Goal: Task Accomplishment & Management: Manage account settings

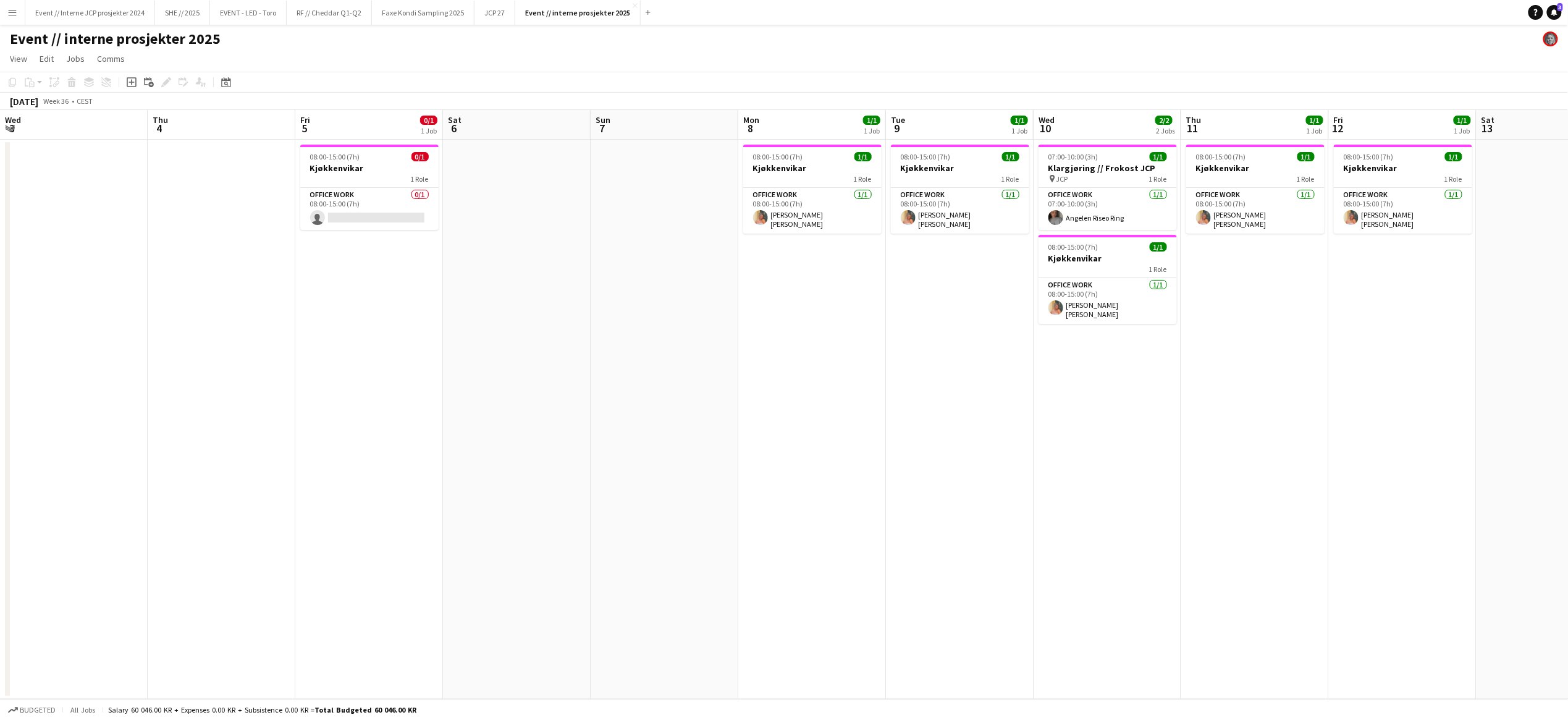
scroll to position [0, 505]
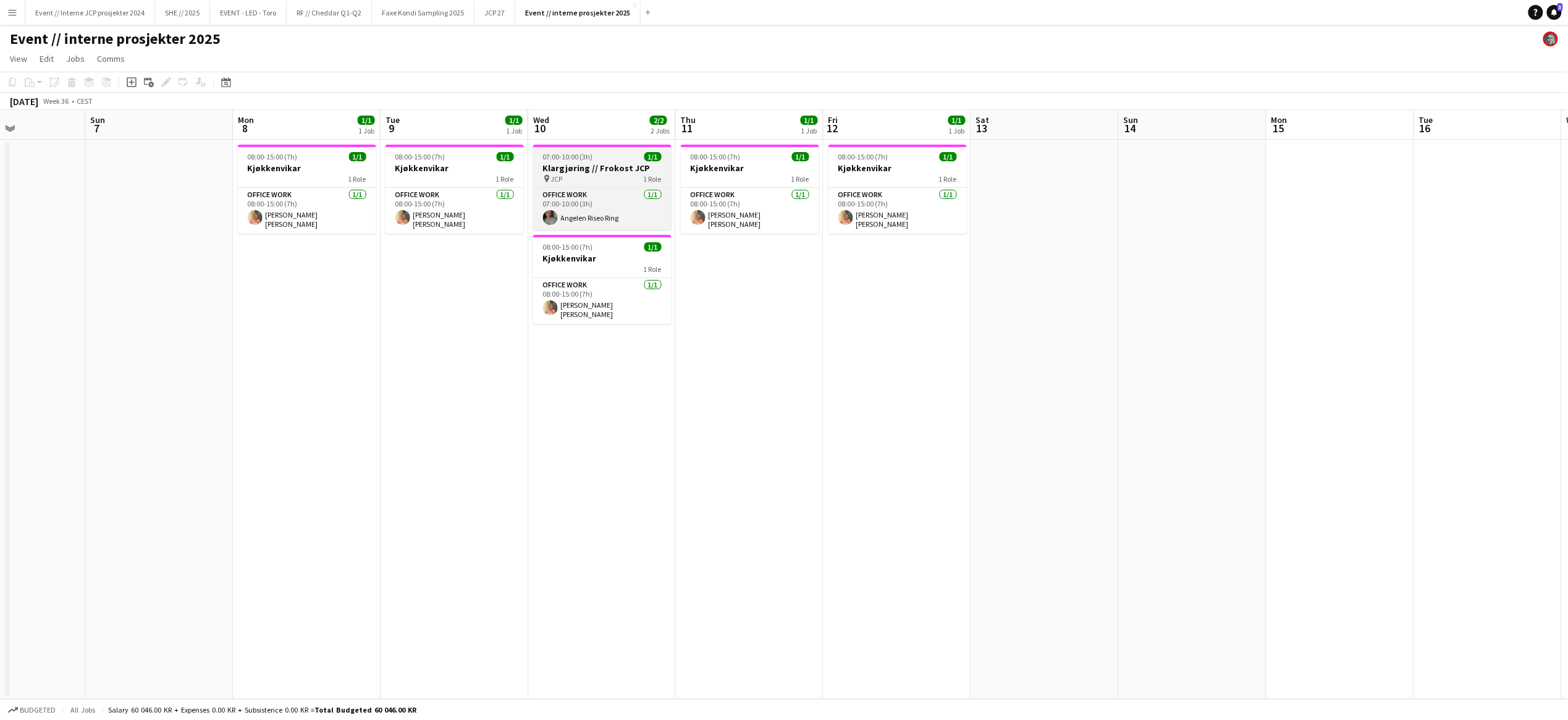
click at [596, 166] on h3 "Klargjøring // Frokost JCP" at bounding box center [602, 168] width 139 height 11
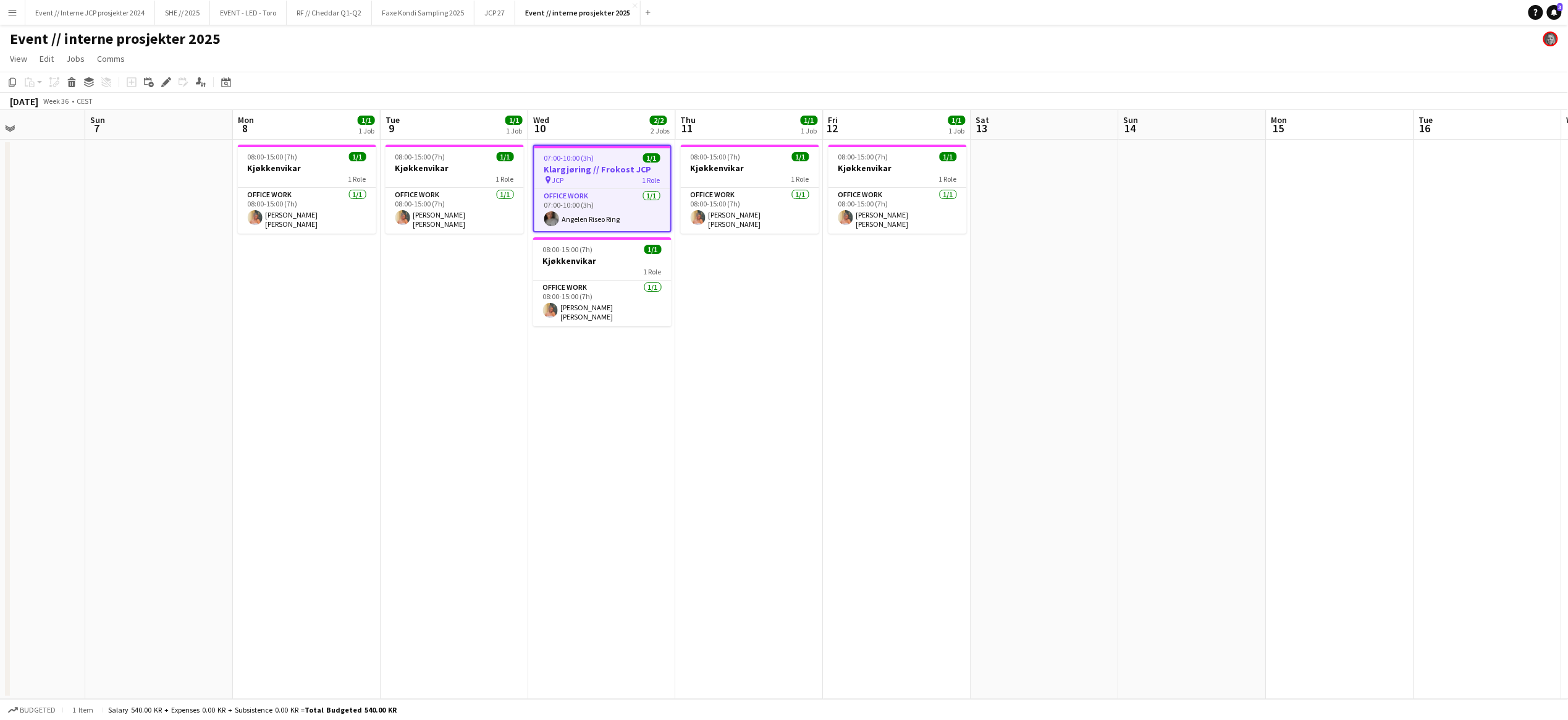
click at [762, 286] on app-date-cell "08:00-15:00 (7h) 1/1 Kjøkkenvikar 1 Role Office work [DATE] 08:00-15:00 (7h) [P…" at bounding box center [750, 419] width 148 height 559
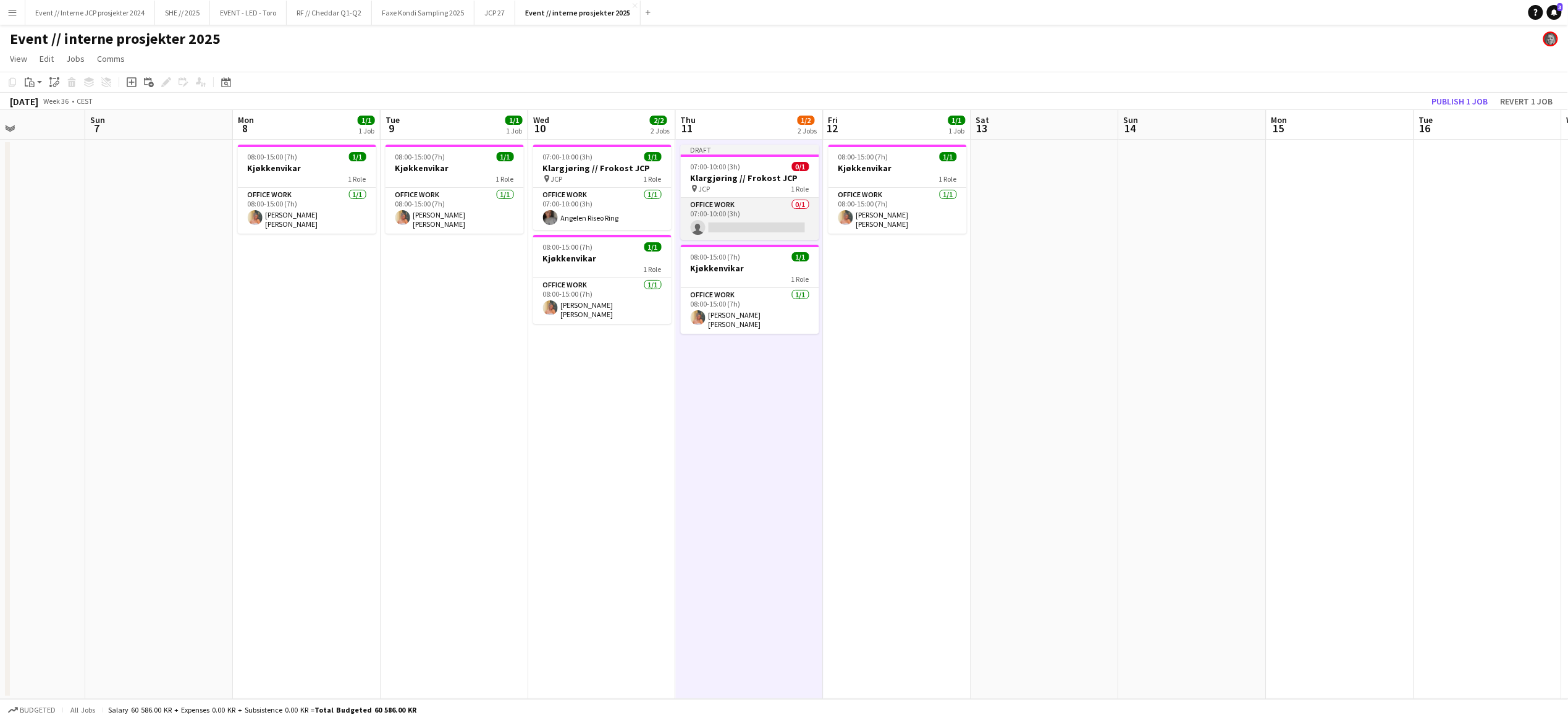
click at [736, 201] on app-card-role "Office work 0/1 07:00-10:00 (3h) single-neutral-actions" at bounding box center [750, 219] width 139 height 42
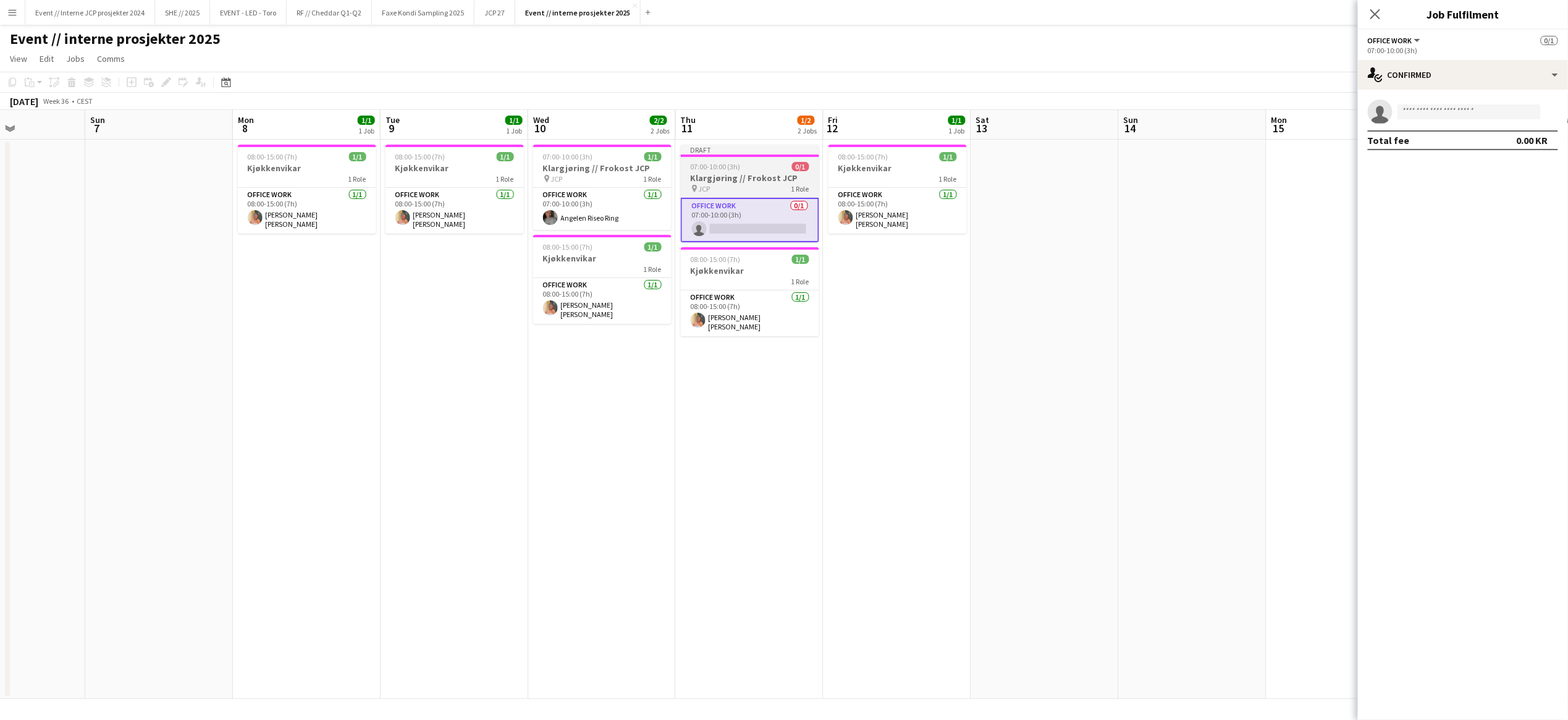
click at [740, 159] on app-job-card "Draft 07:00-10:00 (3h) 0/1 Klargjøring // Frokost JCP pin JCP 1 Role Office wor…" at bounding box center [750, 193] width 139 height 98
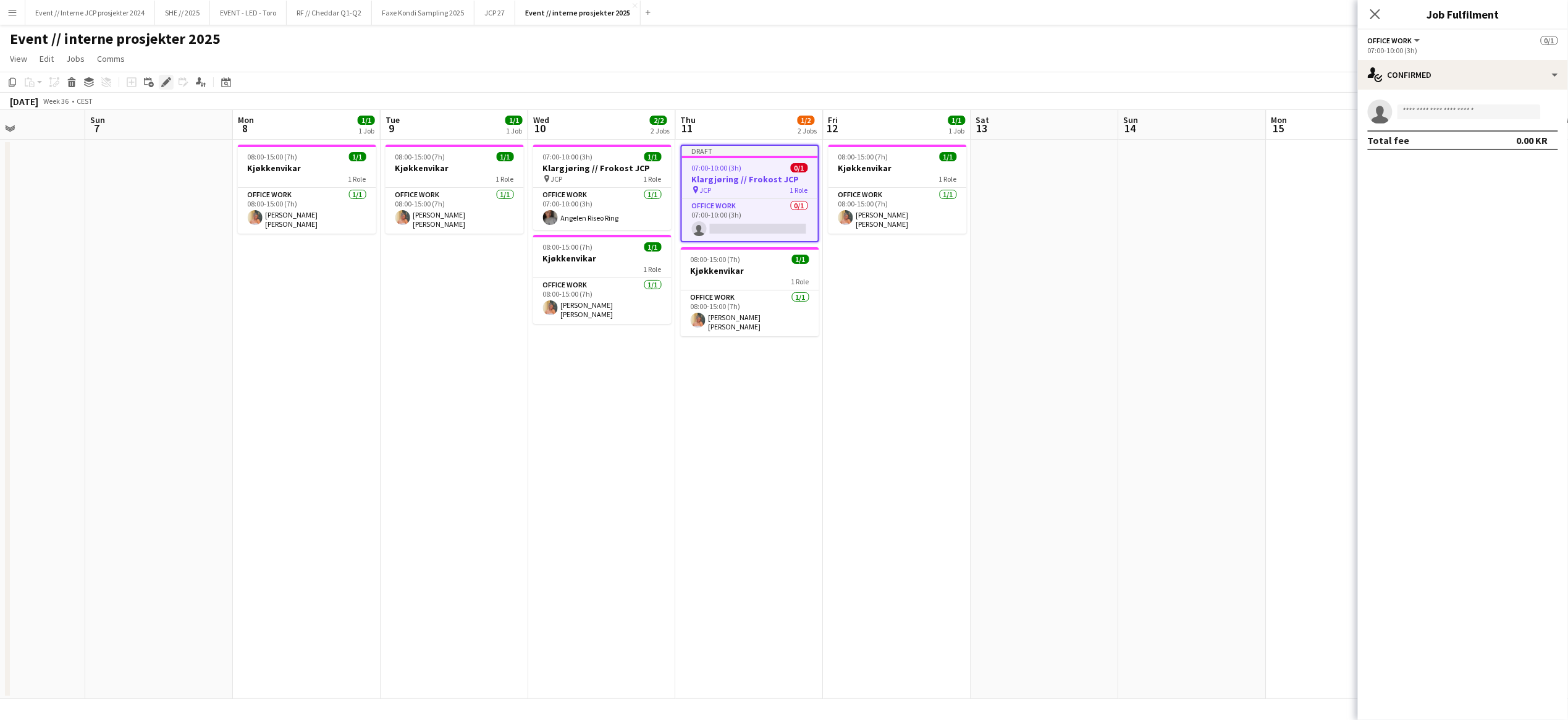
click at [170, 75] on div "Edit" at bounding box center [166, 82] width 15 height 15
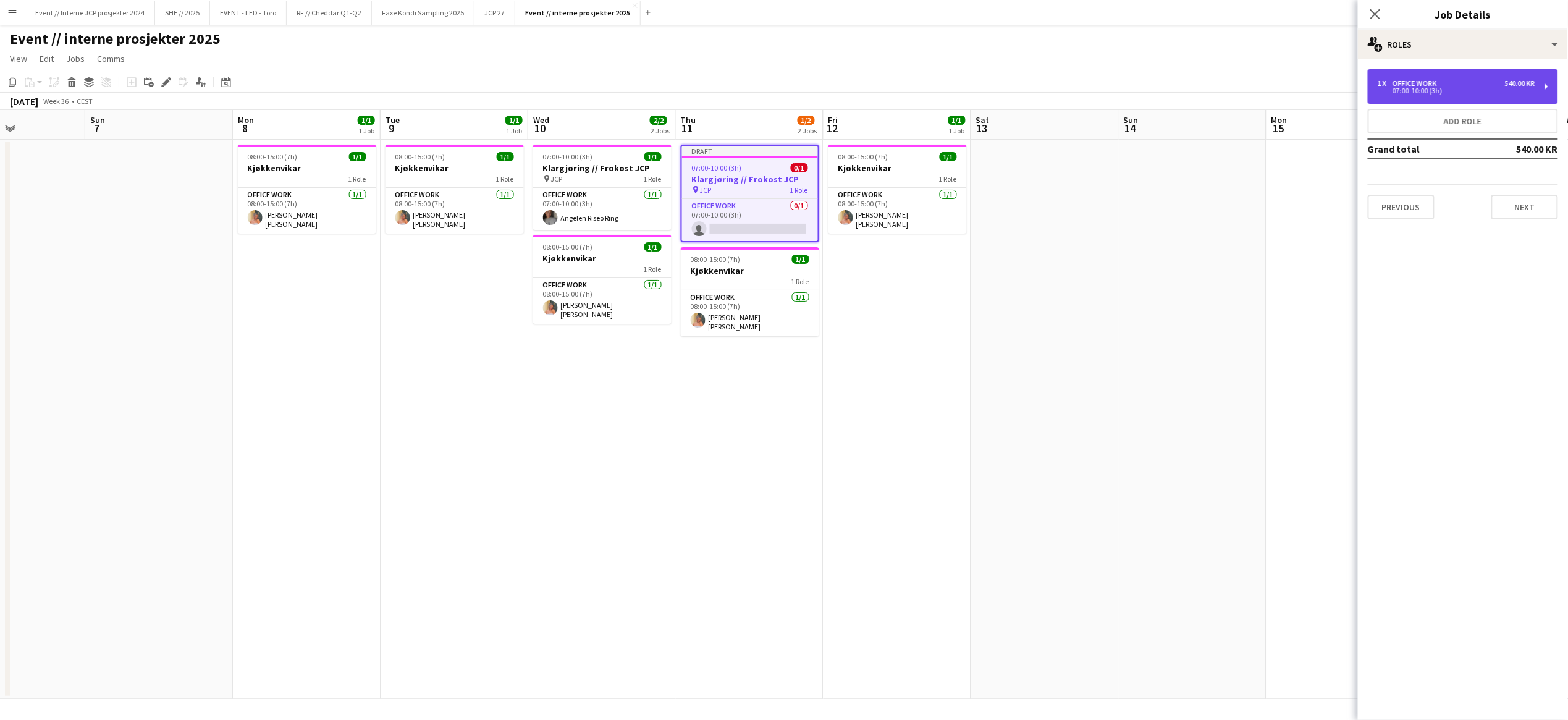
click at [1479, 93] on div "07:00-10:00 (3h)" at bounding box center [1457, 91] width 158 height 6
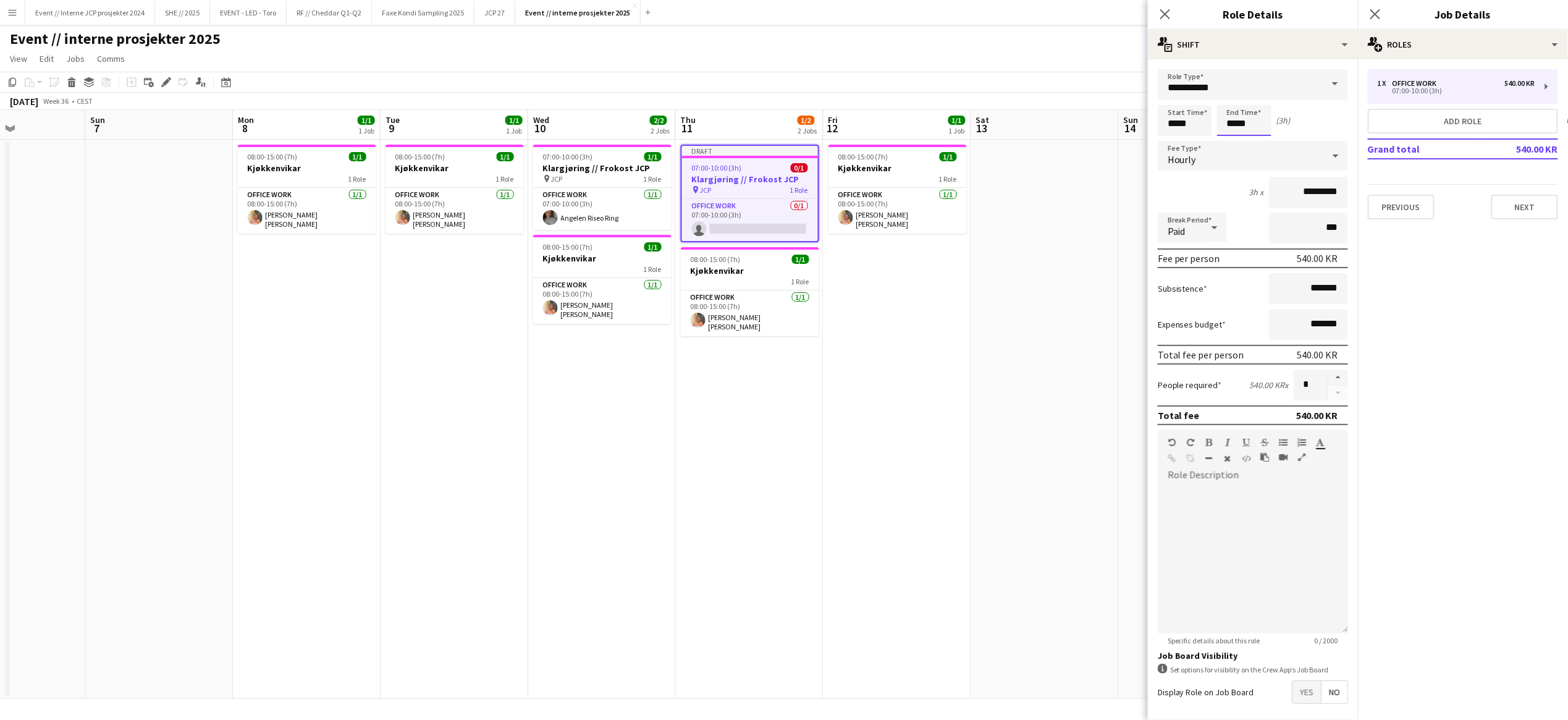
click at [1246, 127] on input "*****" at bounding box center [1244, 121] width 55 height 31
click at [1258, 94] on div at bounding box center [1257, 99] width 25 height 12
type input "*****"
click at [1258, 94] on div at bounding box center [1257, 99] width 25 height 12
click at [1375, 18] on icon "Close pop-in" at bounding box center [1375, 14] width 12 height 12
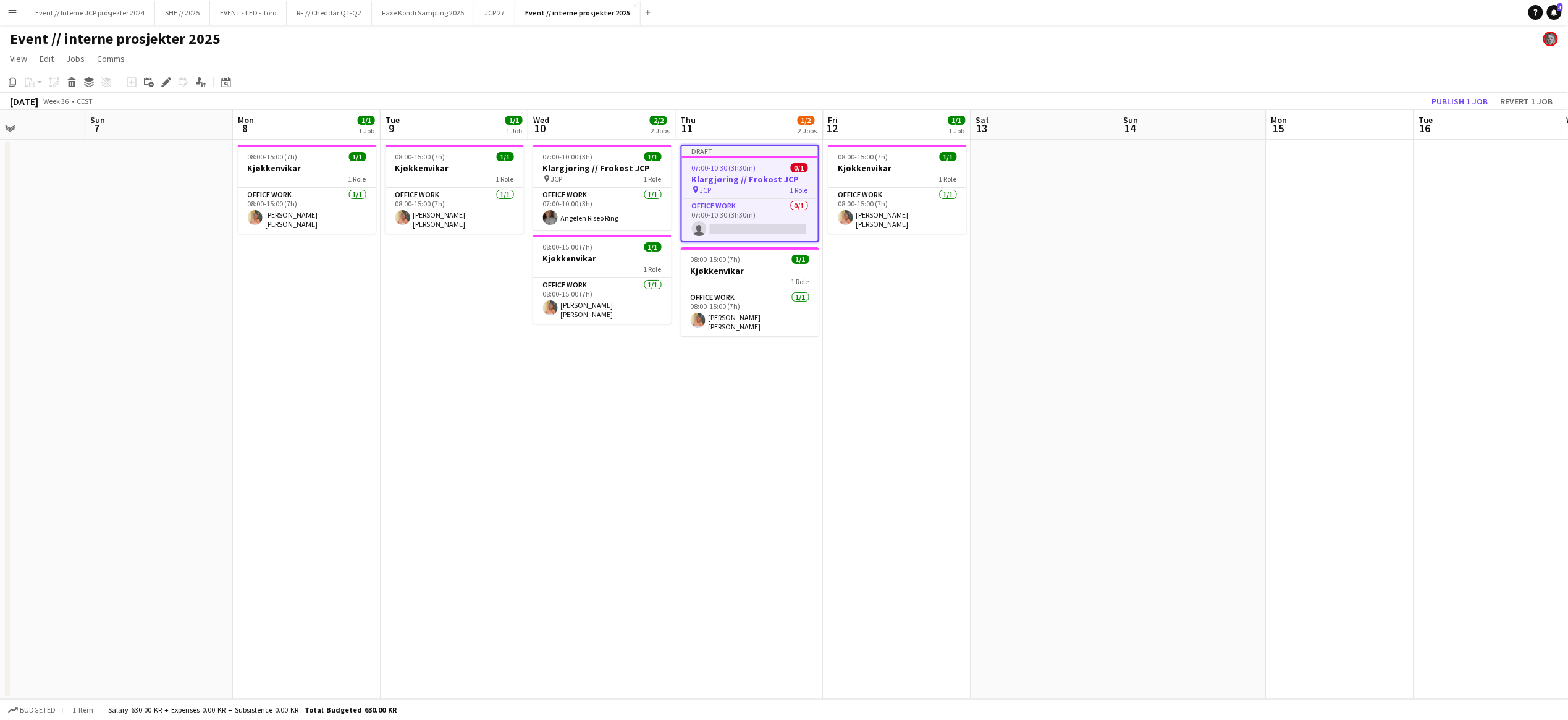
click at [978, 386] on app-date-cell at bounding box center [1045, 419] width 148 height 559
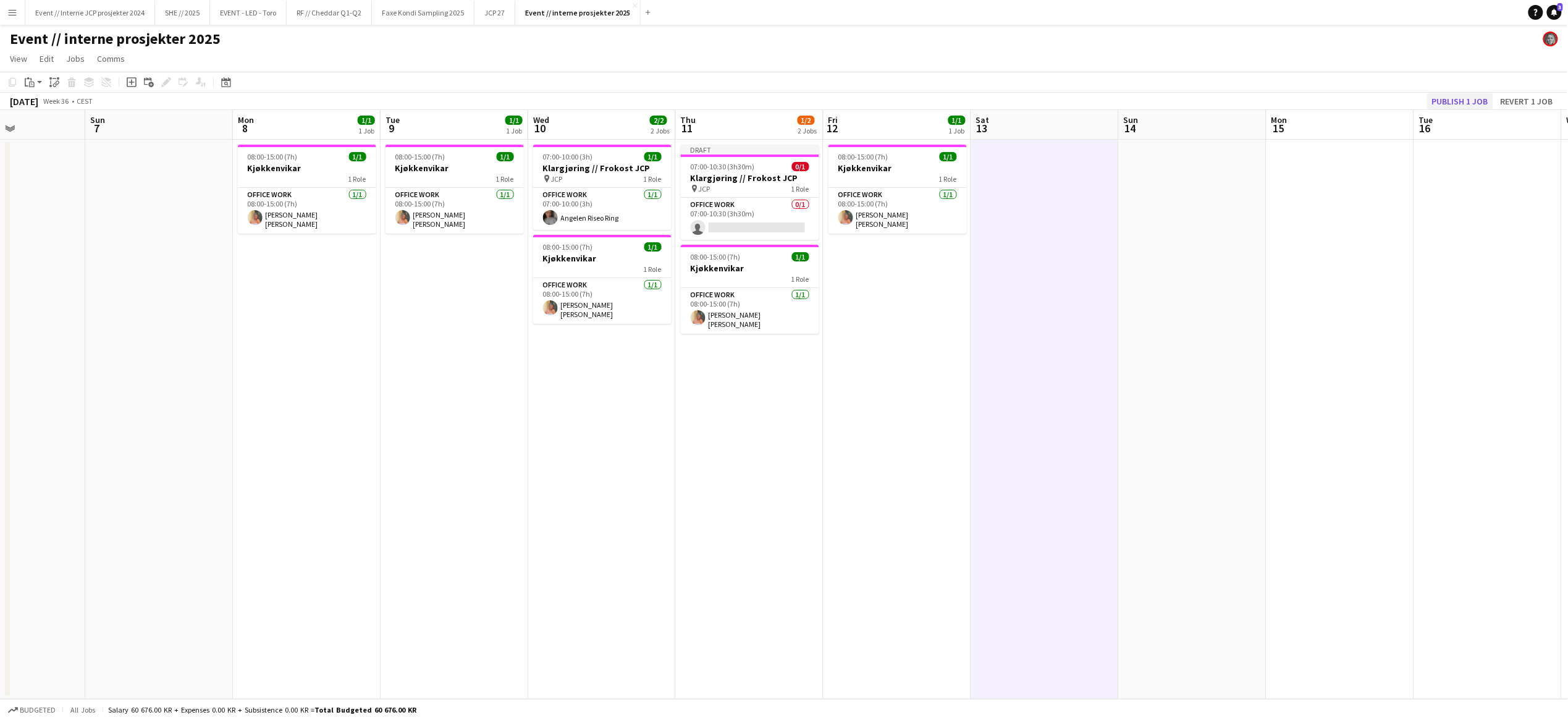
click at [1474, 97] on button "Publish 1 job" at bounding box center [1460, 101] width 66 height 16
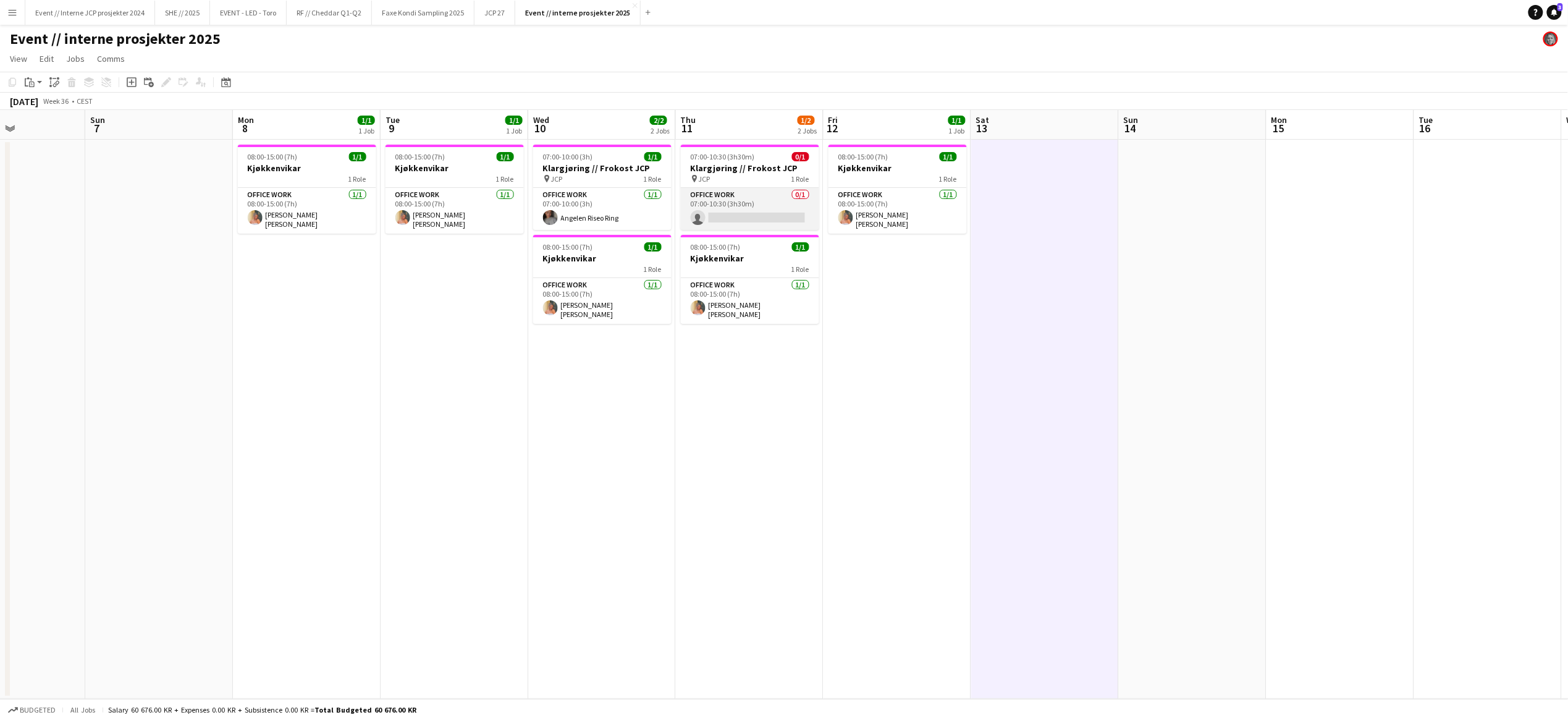
click at [732, 211] on app-card-role "Office work 0/1 07:00-10:30 (3h30m) single-neutral-actions" at bounding box center [750, 209] width 139 height 42
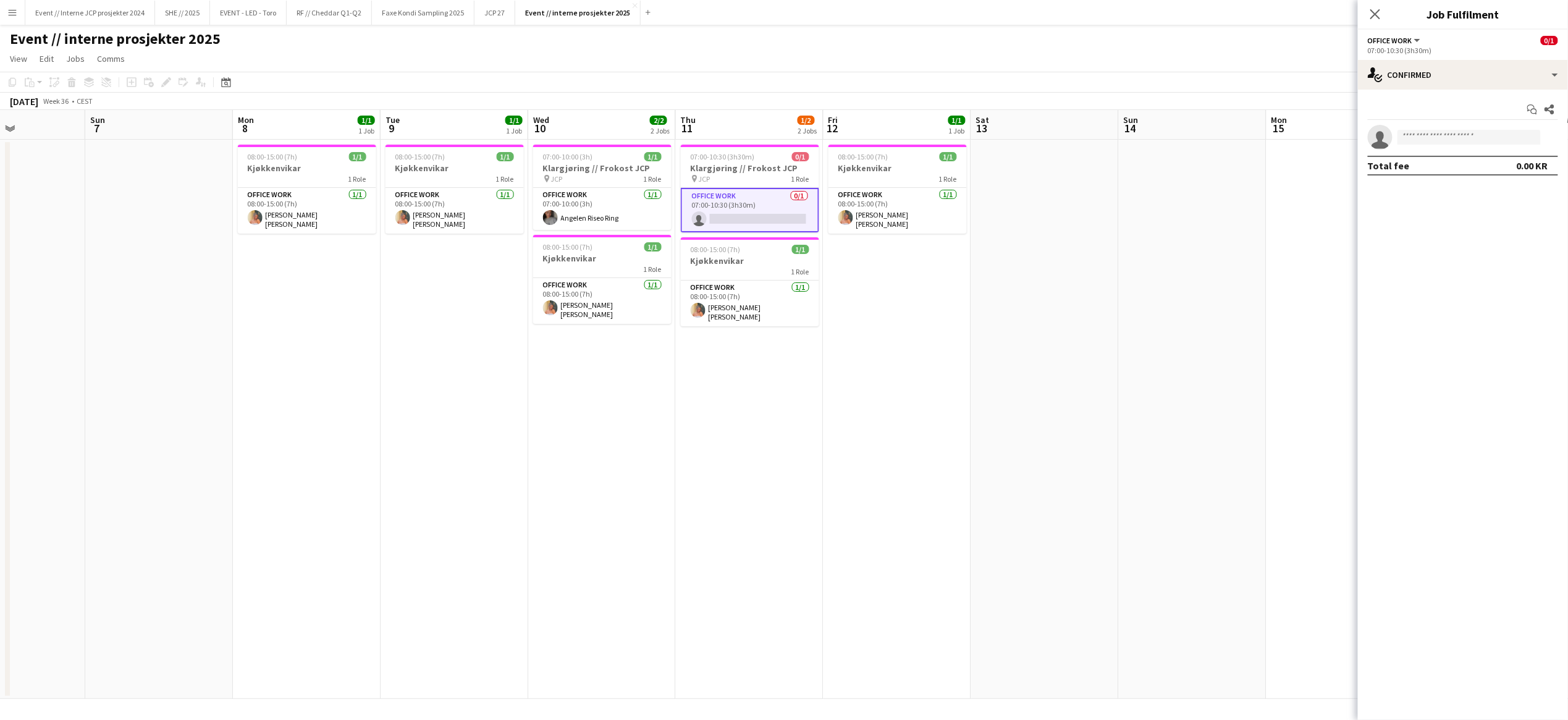
click at [1482, 144] on app-invite-slot "single-neutral-actions" at bounding box center [1463, 137] width 210 height 25
click at [1475, 137] on input at bounding box center [1469, 137] width 144 height 15
type input "*****"
click at [1459, 186] on span "Angelen Riseo Ring" at bounding box center [1446, 184] width 76 height 11
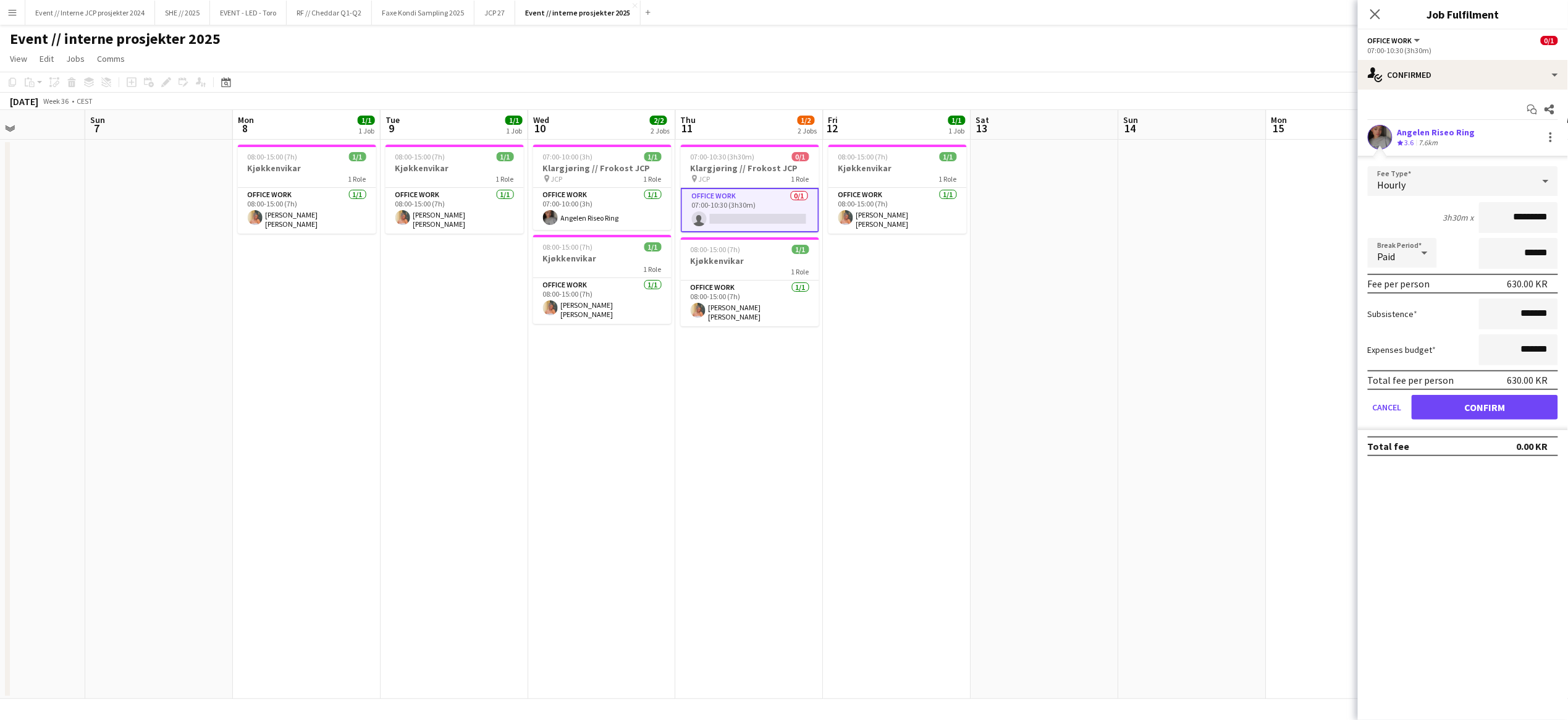
click at [1533, 409] on button "Confirm" at bounding box center [1485, 407] width 147 height 25
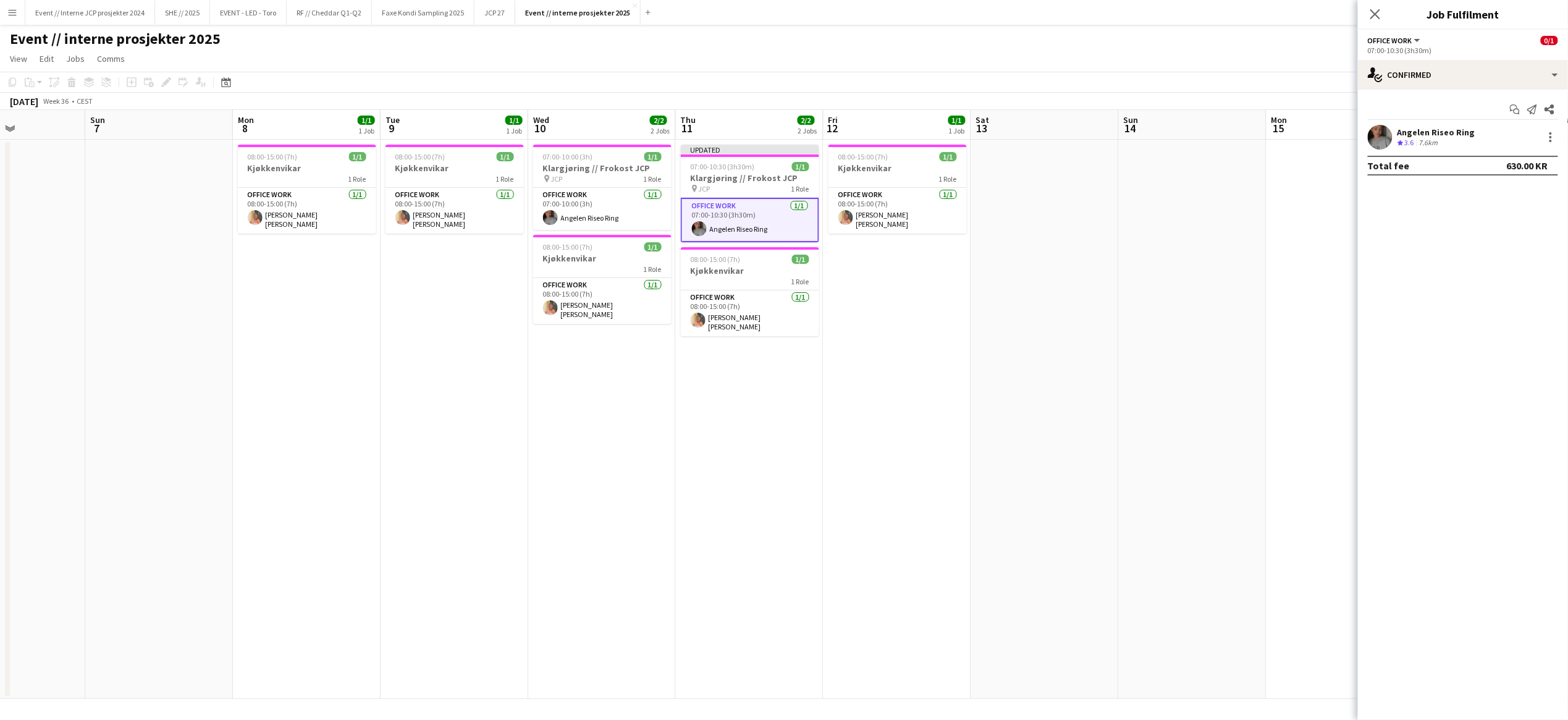
click at [1367, 15] on div "Close pop-in" at bounding box center [1375, 14] width 35 height 29
click at [1379, 19] on icon "Close pop-in" at bounding box center [1375, 14] width 12 height 12
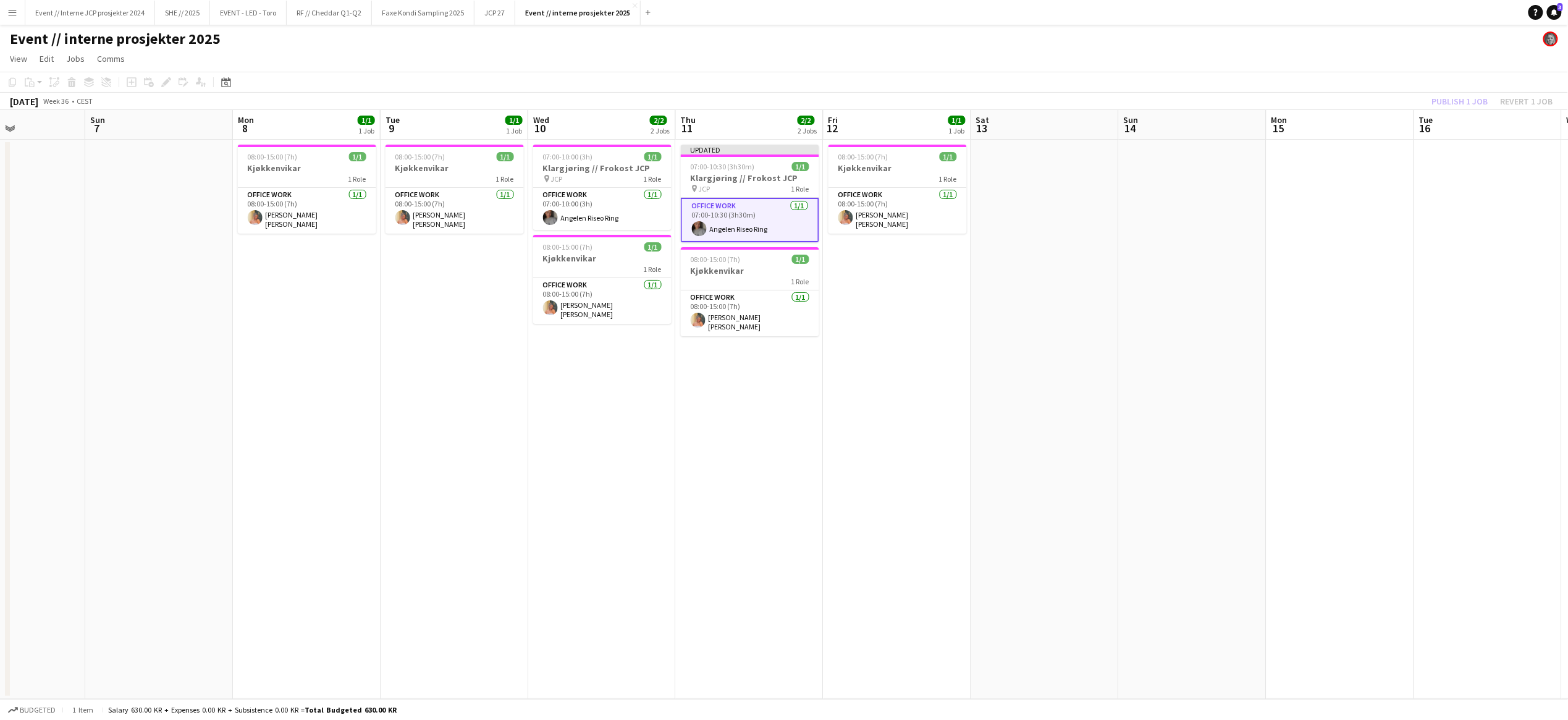
click at [1451, 95] on div "Publish 1 job Revert 1 job" at bounding box center [1492, 101] width 151 height 16
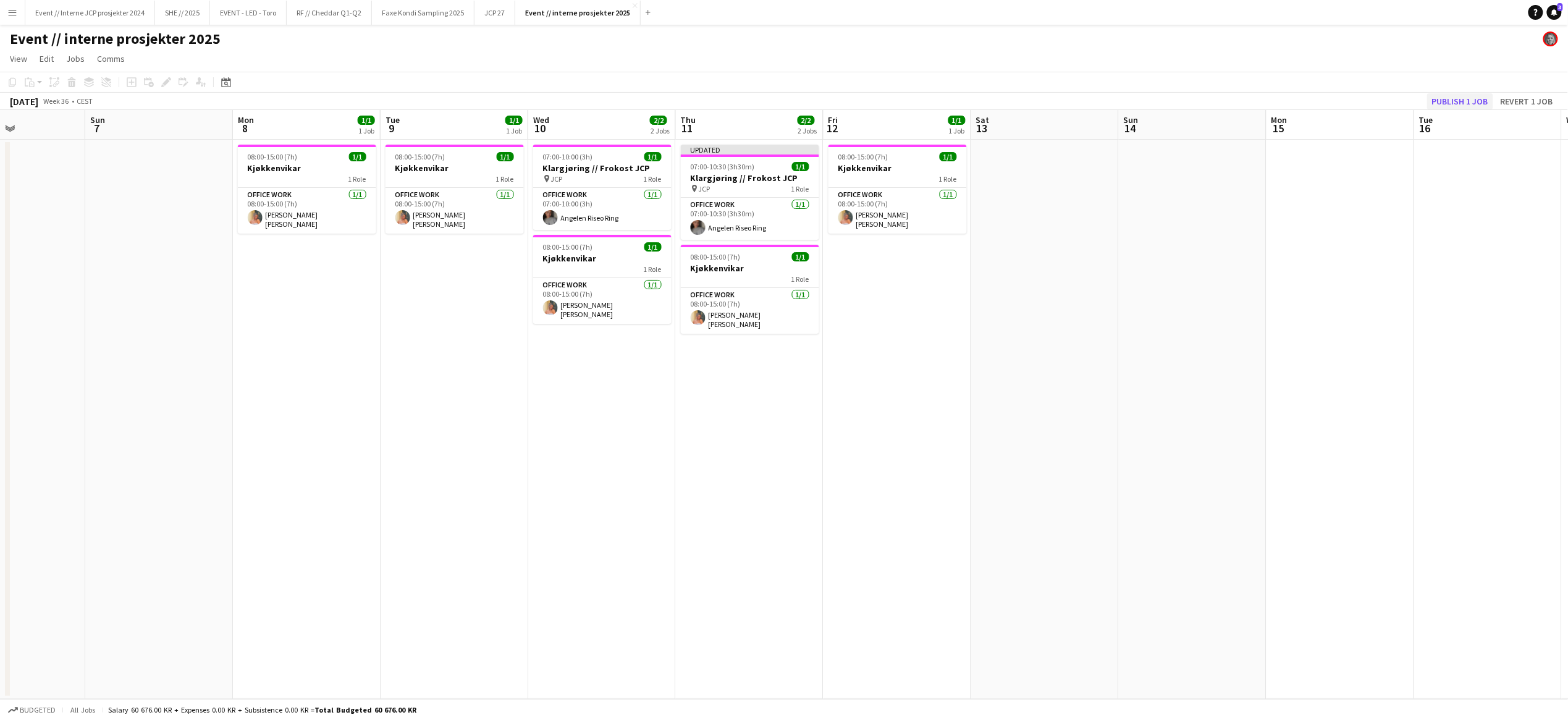
click at [1456, 102] on button "Publish 1 job" at bounding box center [1460, 101] width 66 height 16
